Goal: Find specific page/section: Find specific page/section

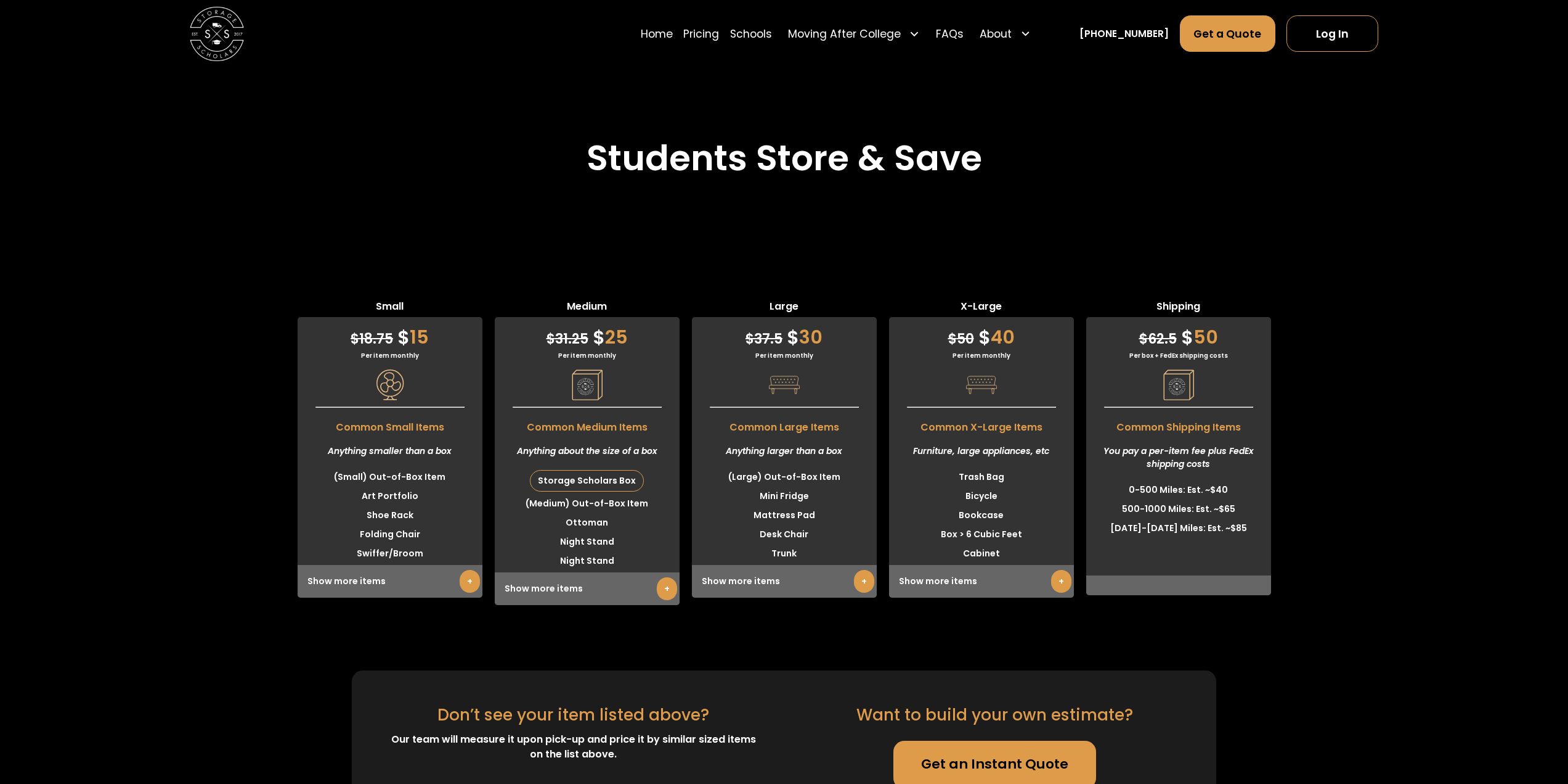
scroll to position [3083, 0]
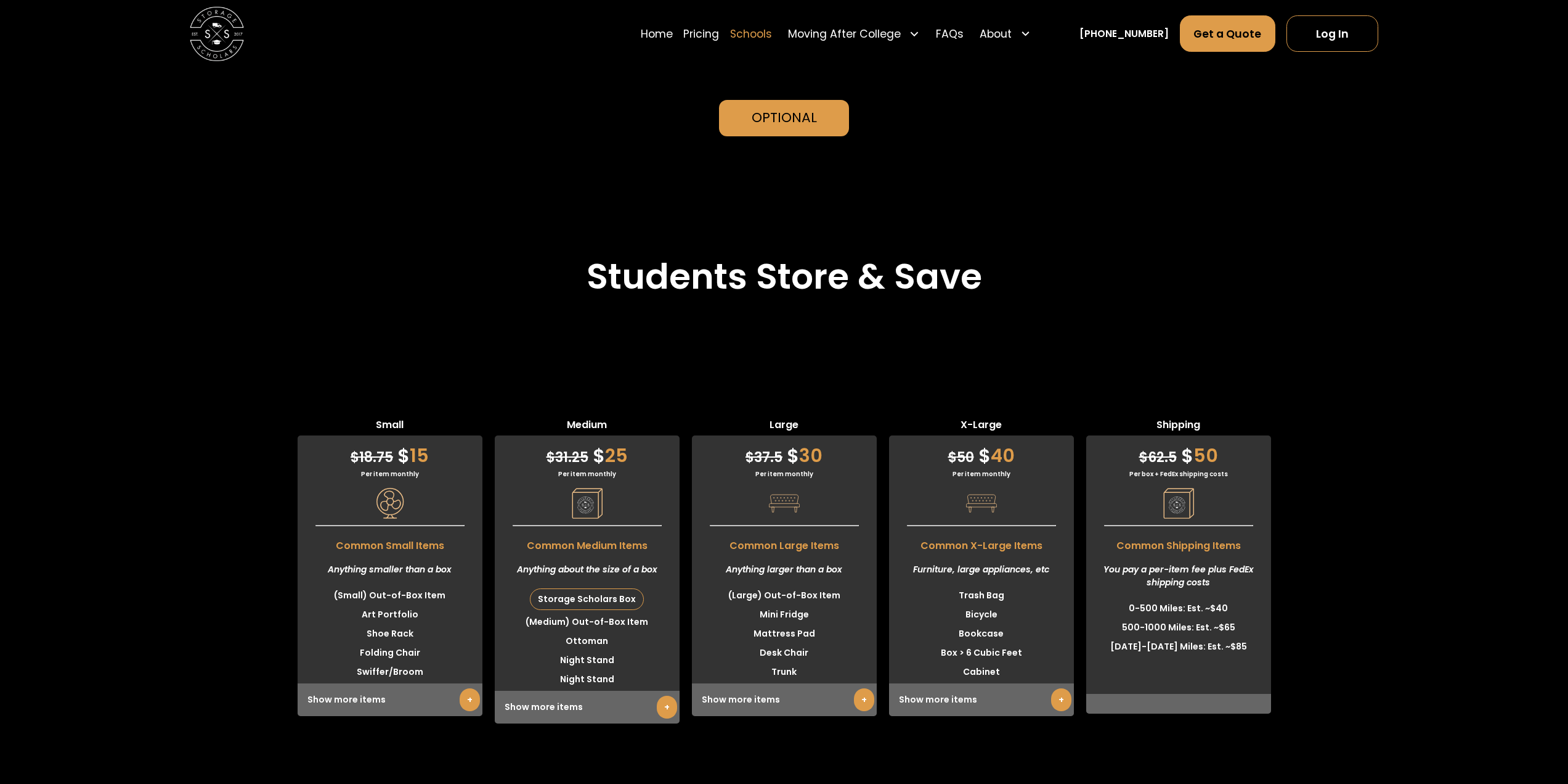
click at [772, 33] on link "Schools" at bounding box center [751, 34] width 42 height 38
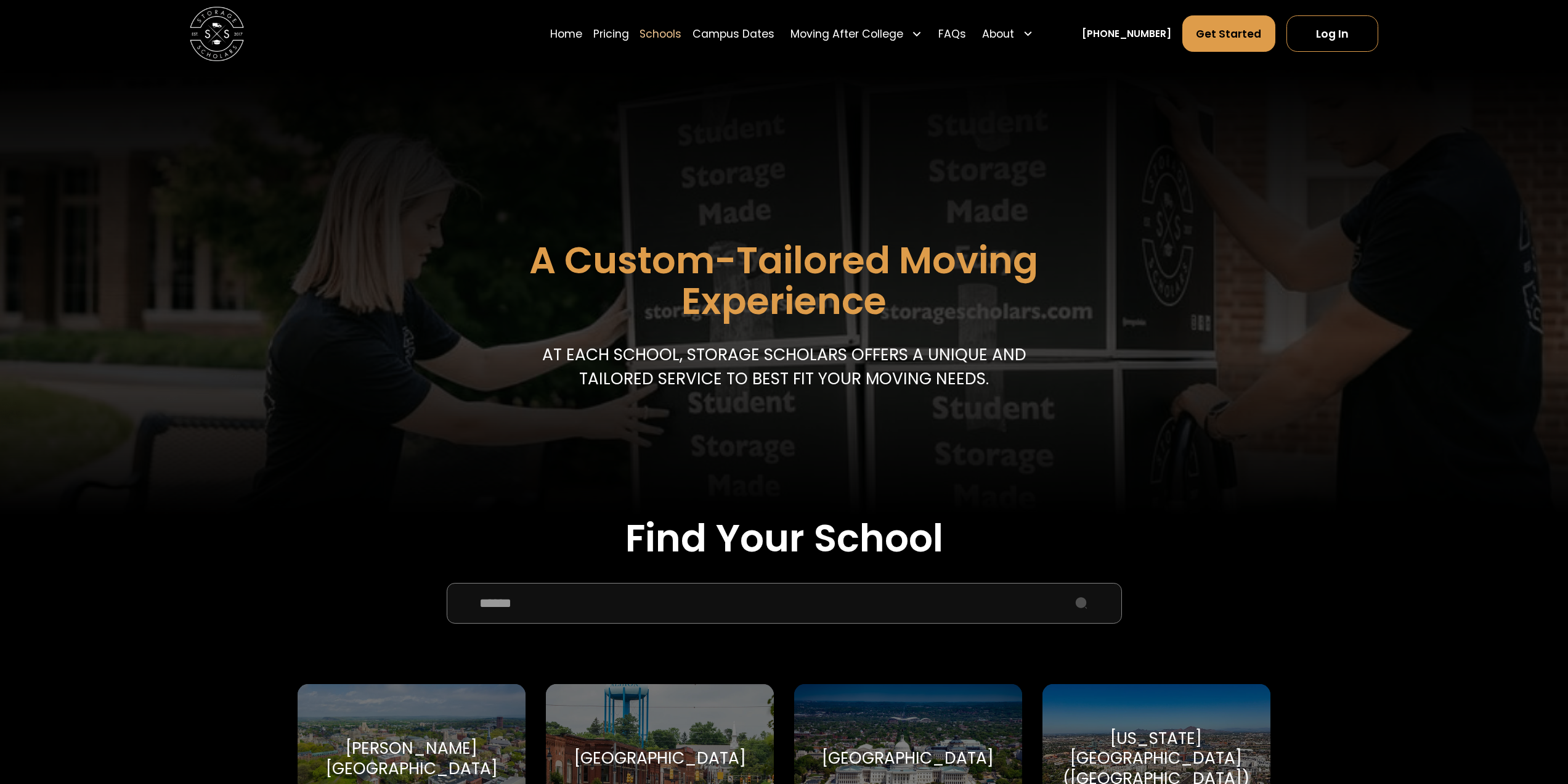
click at [701, 601] on input "School Select Form" at bounding box center [784, 603] width 675 height 41
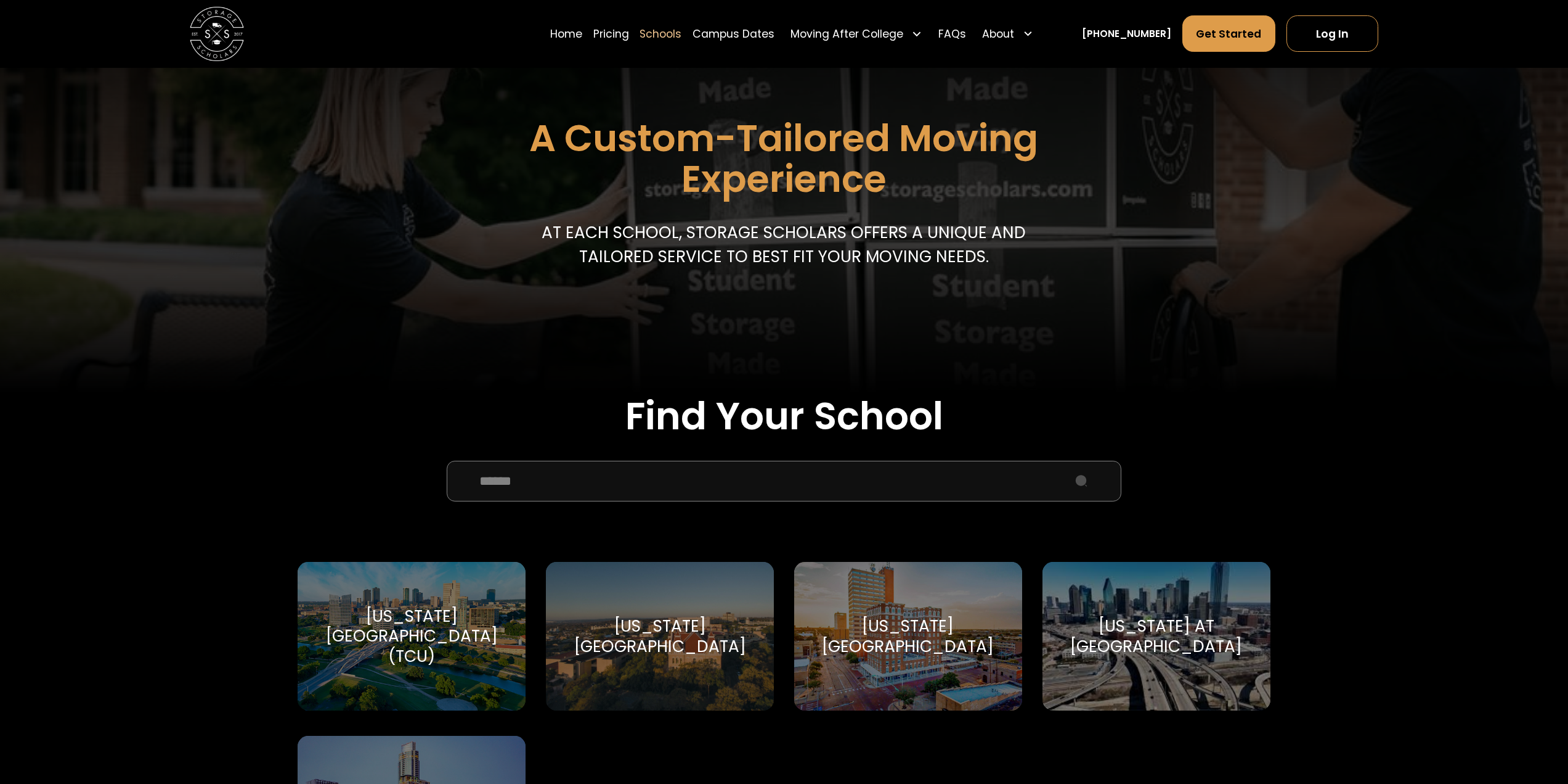
scroll to position [123, 0]
type input "*****"
click at [868, 620] on div "Texas Tech University Texas Tech University" at bounding box center [908, 635] width 228 height 148
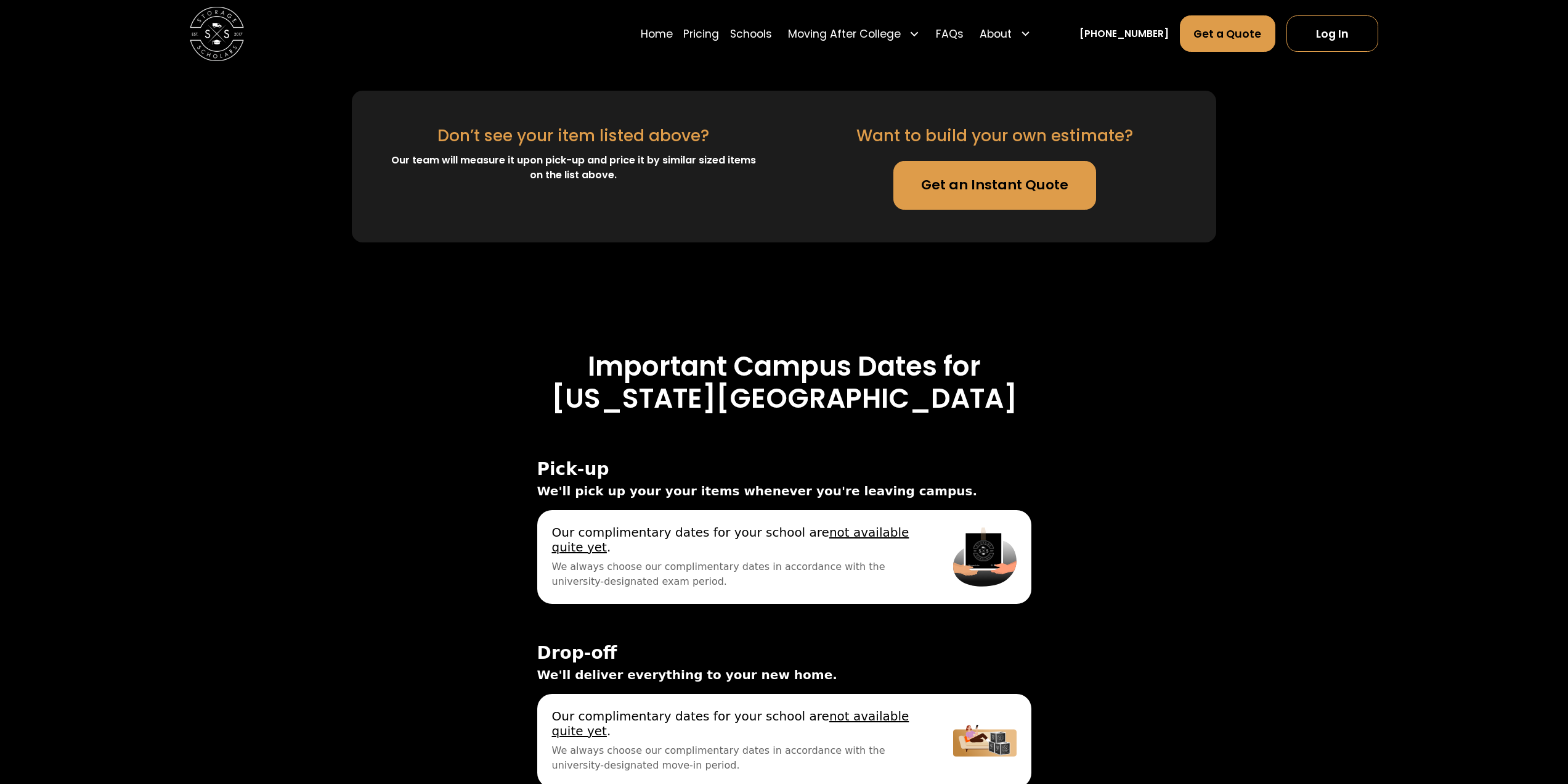
scroll to position [4131, 0]
